Goal: Find specific page/section: Find specific page/section

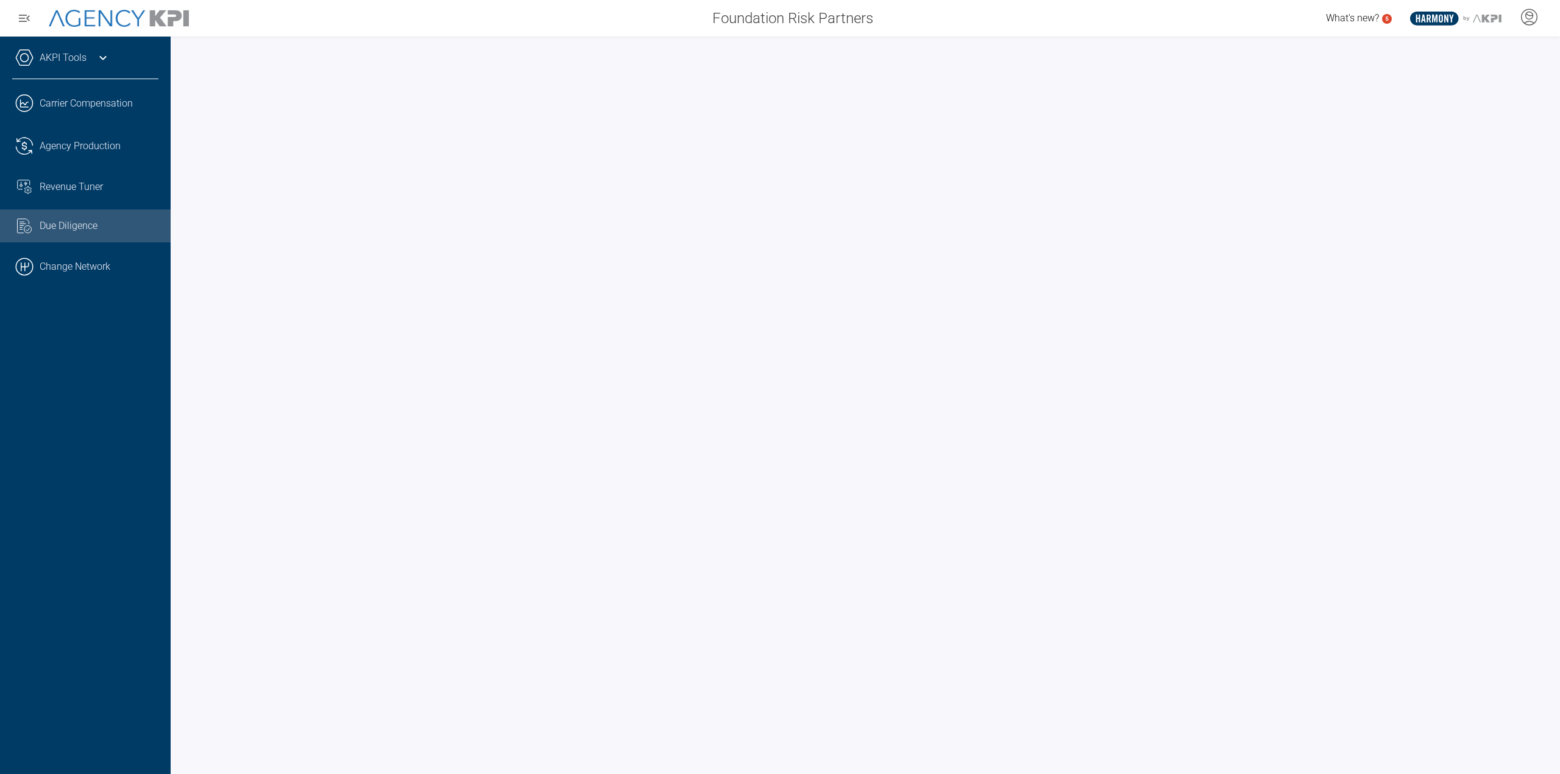
click at [104, 55] on icon at bounding box center [103, 58] width 15 height 15
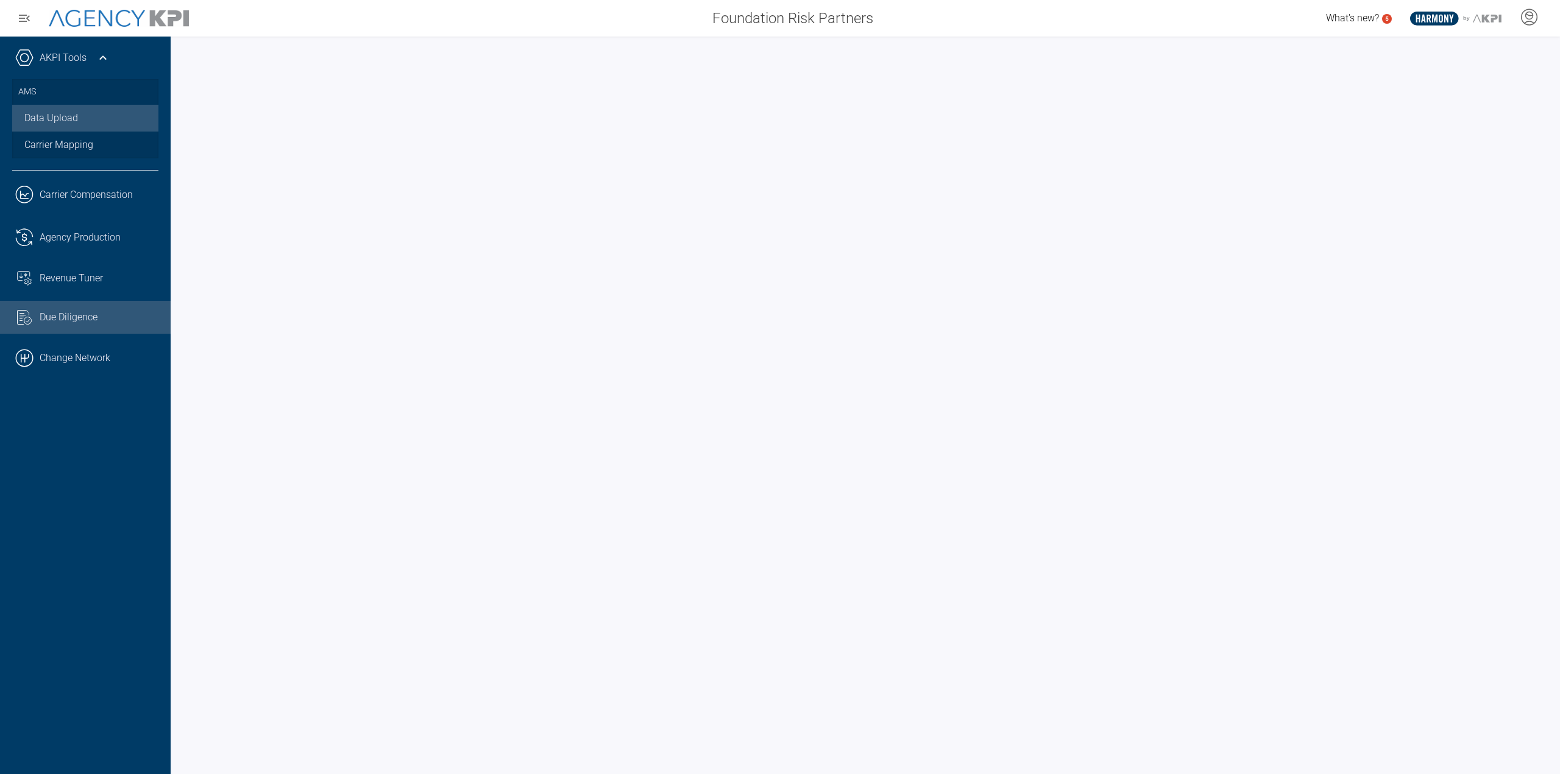
click at [72, 127] on link "Data Upload" at bounding box center [85, 118] width 146 height 27
click at [96, 61] on icon at bounding box center [103, 58] width 15 height 15
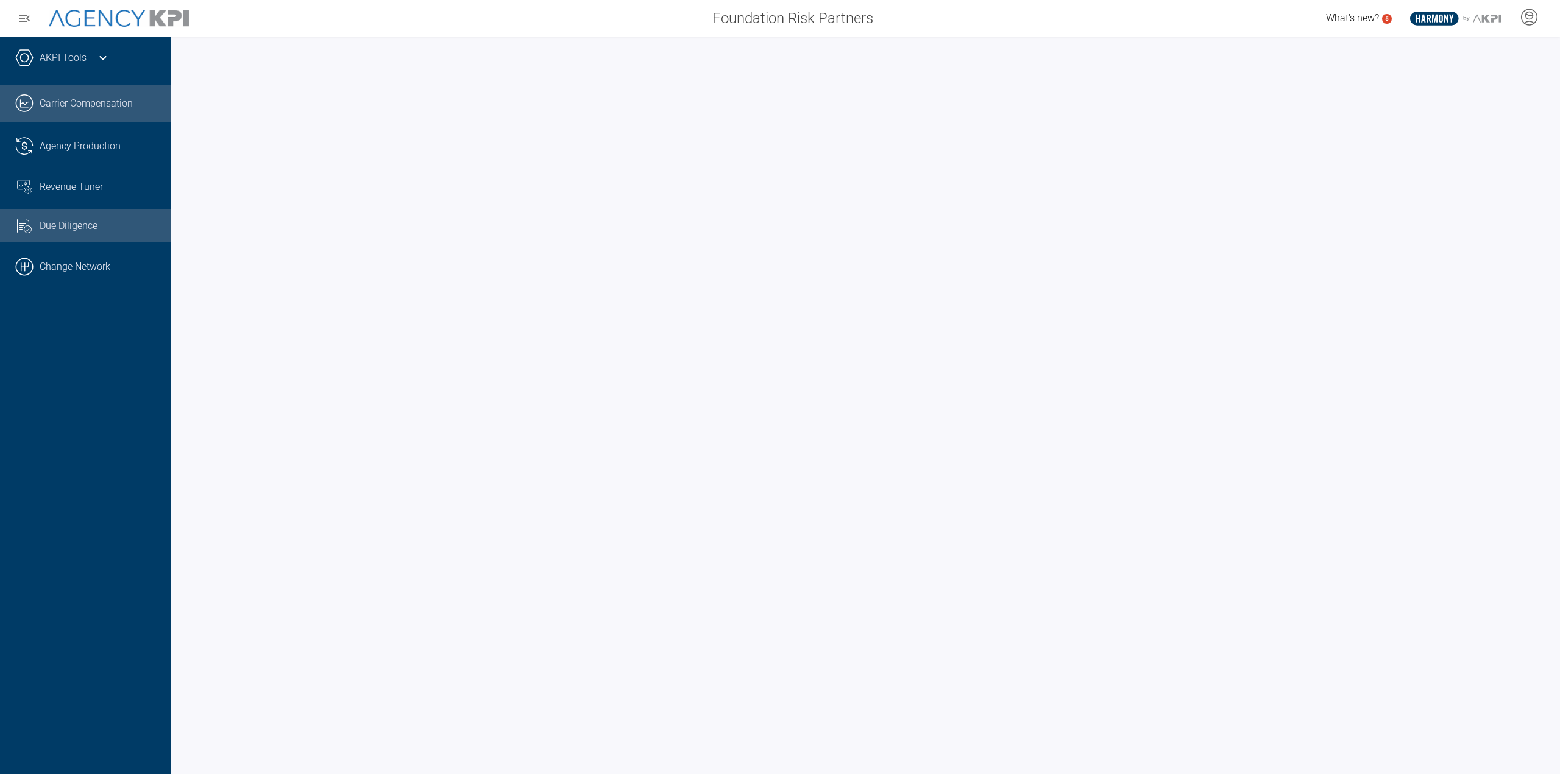
click at [122, 102] on link ".cls-1{fill:none;stroke:#221f20;stroke-linecap:round;stroke-linejoin:round;stro…" at bounding box center [85, 103] width 171 height 37
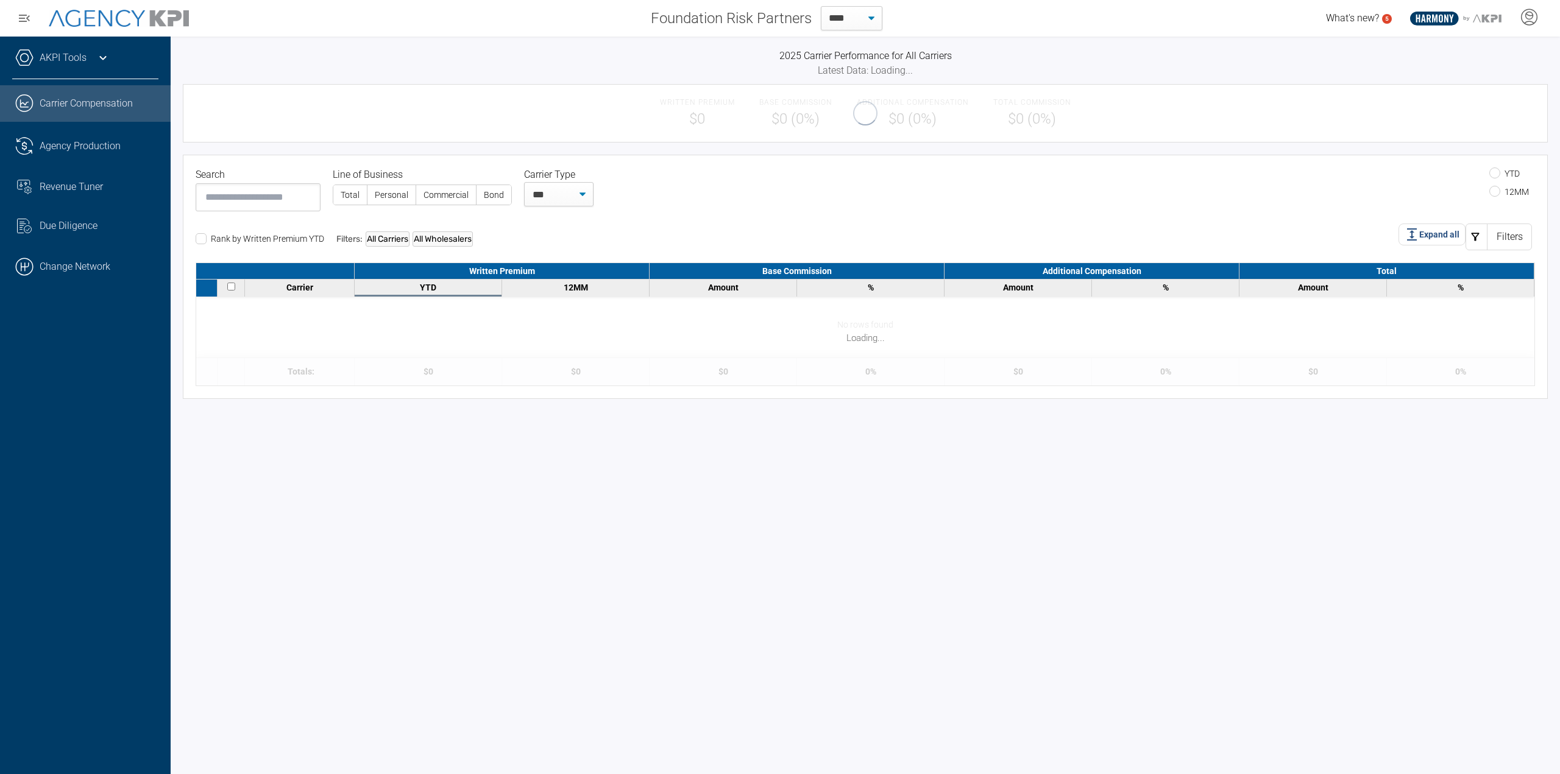
select select "**"
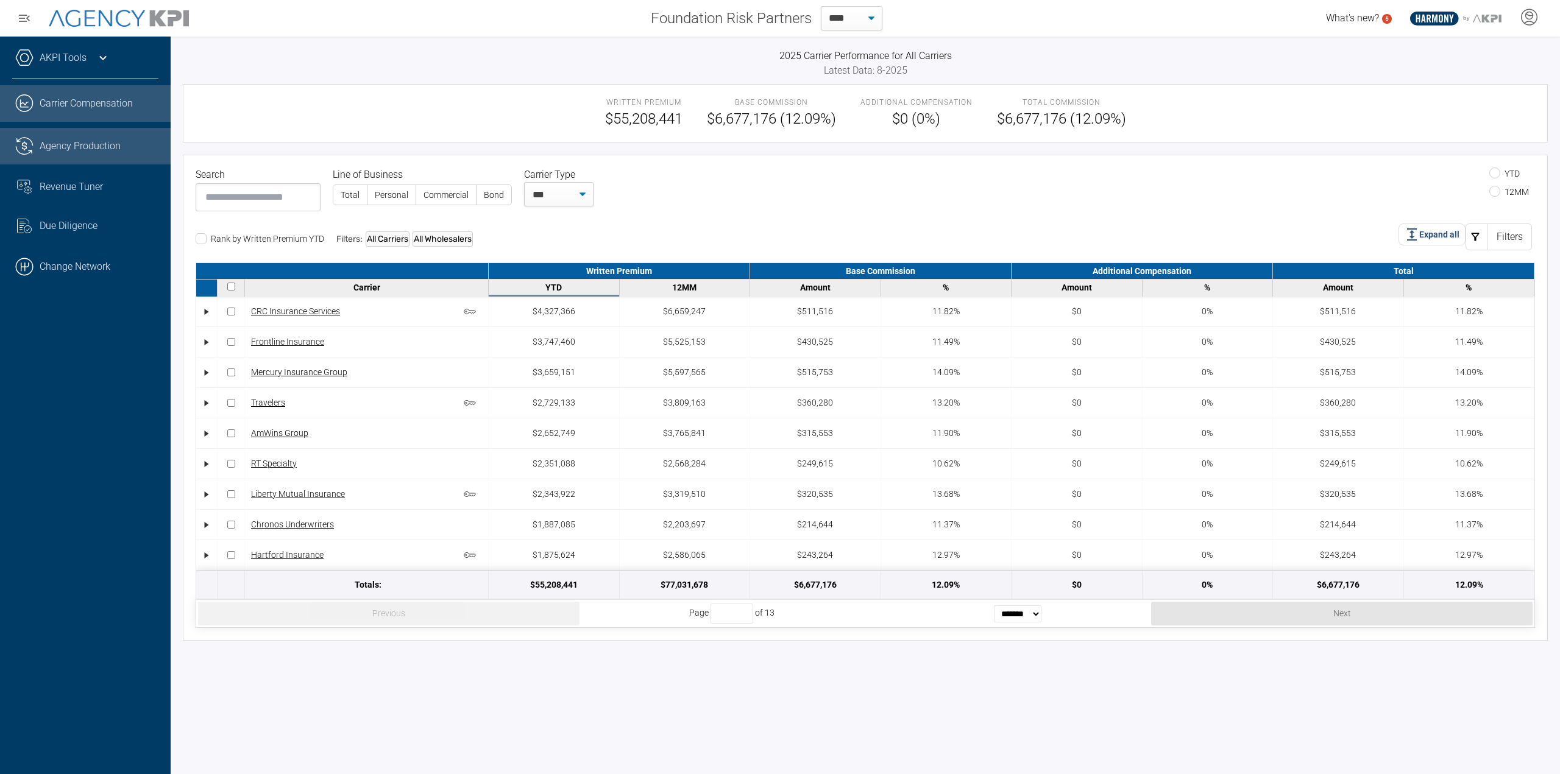
click at [131, 147] on div "Agency Production" at bounding box center [99, 146] width 119 height 15
